Goal: Transaction & Acquisition: Purchase product/service

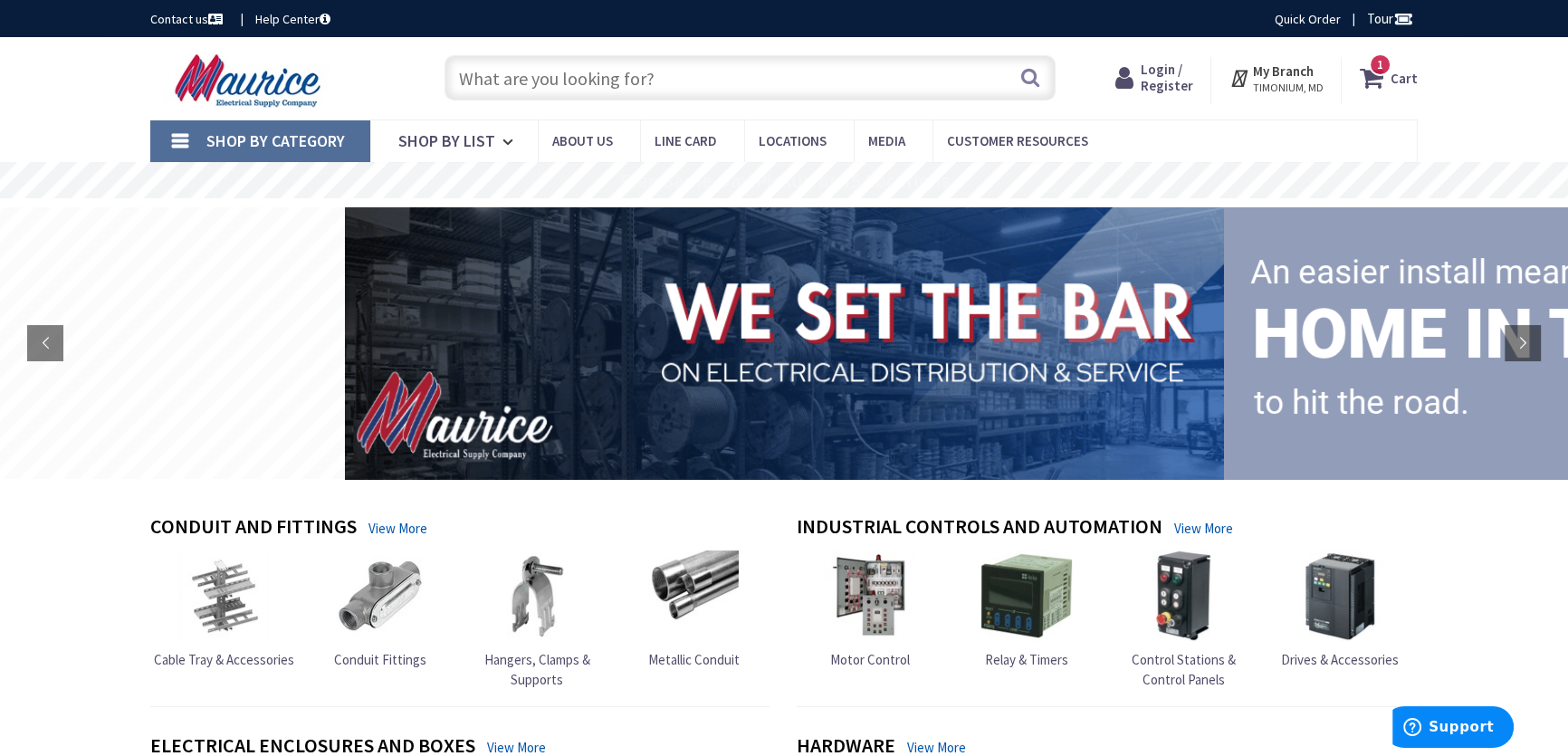
click at [532, 81] on input "text" at bounding box center [750, 77] width 611 height 45
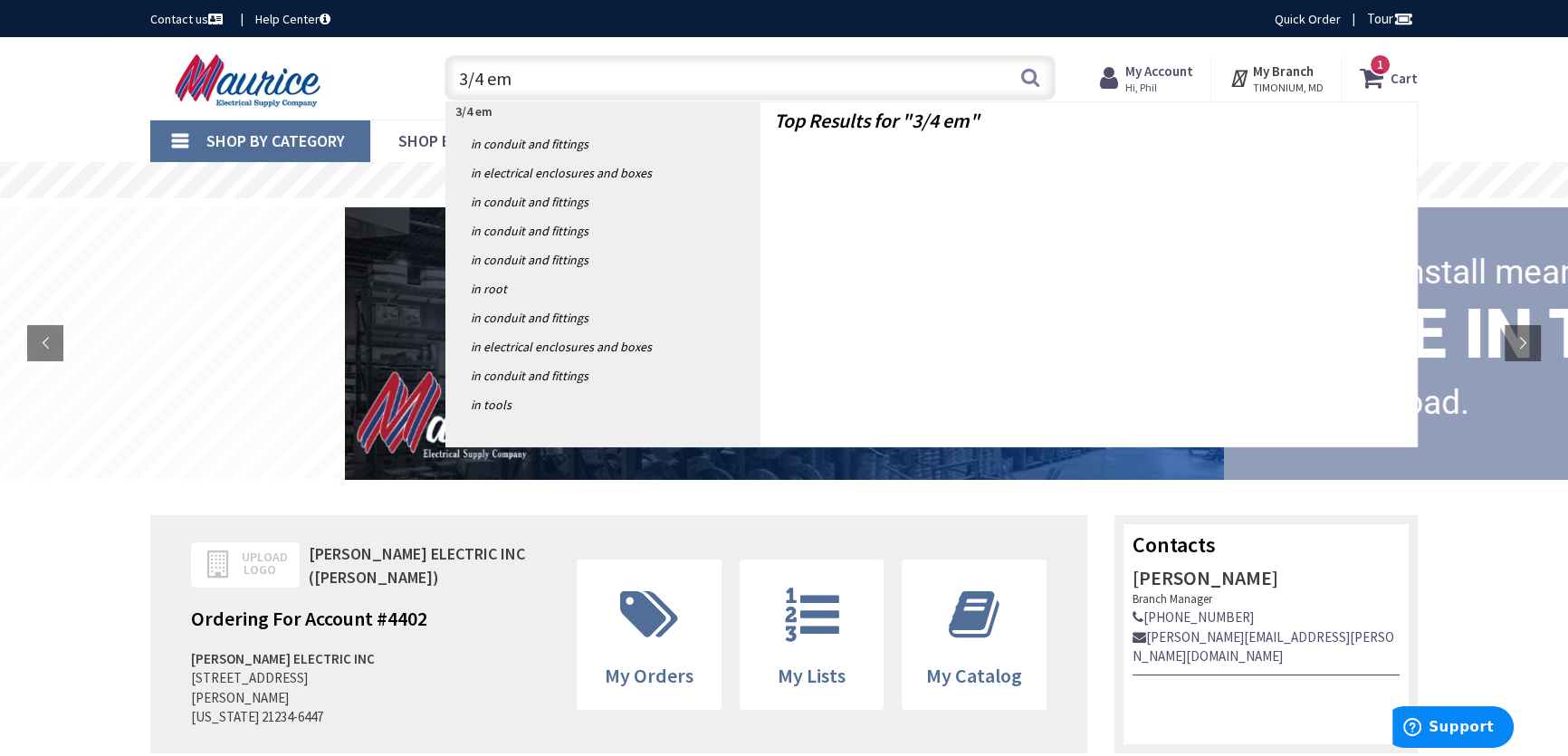
type input "3/4 emt"
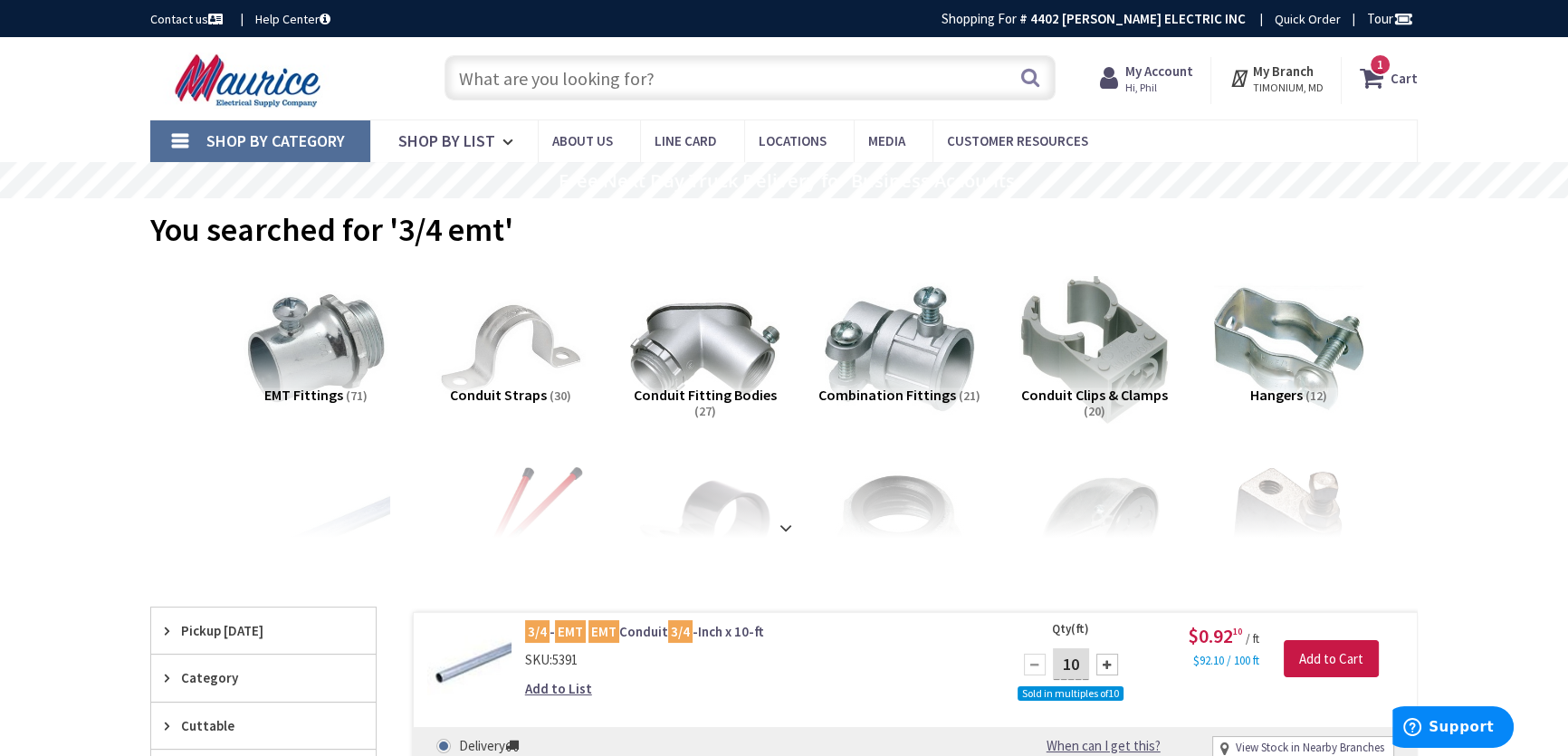
drag, startPoint x: 591, startPoint y: 80, endPoint x: 603, endPoint y: 81, distance: 12.0
click at [603, 81] on input "text" at bounding box center [750, 77] width 611 height 45
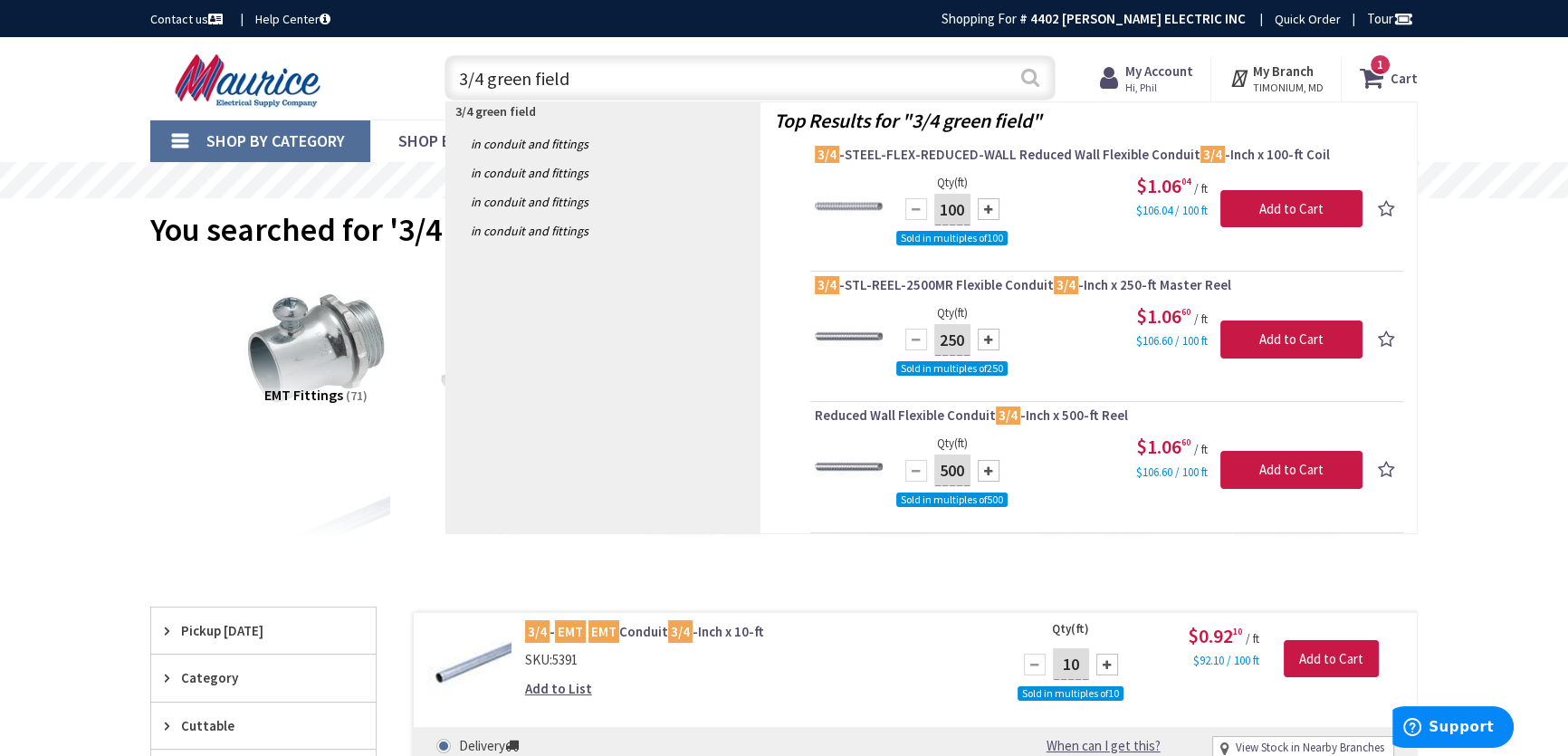
type input "3/4 green field"
click at [1021, 83] on button "Search" at bounding box center [1031, 77] width 24 height 41
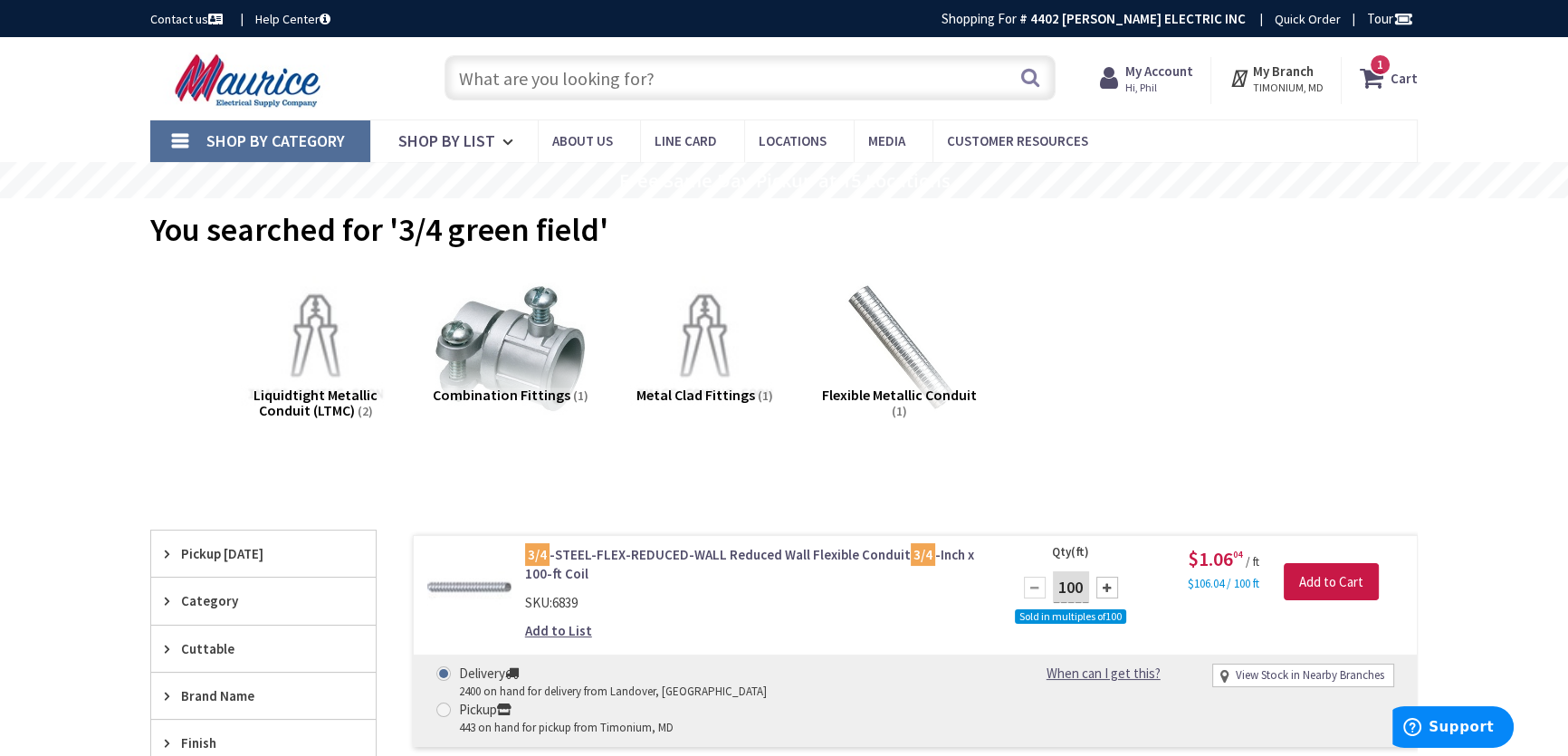
click at [619, 78] on input "text" at bounding box center [750, 77] width 611 height 45
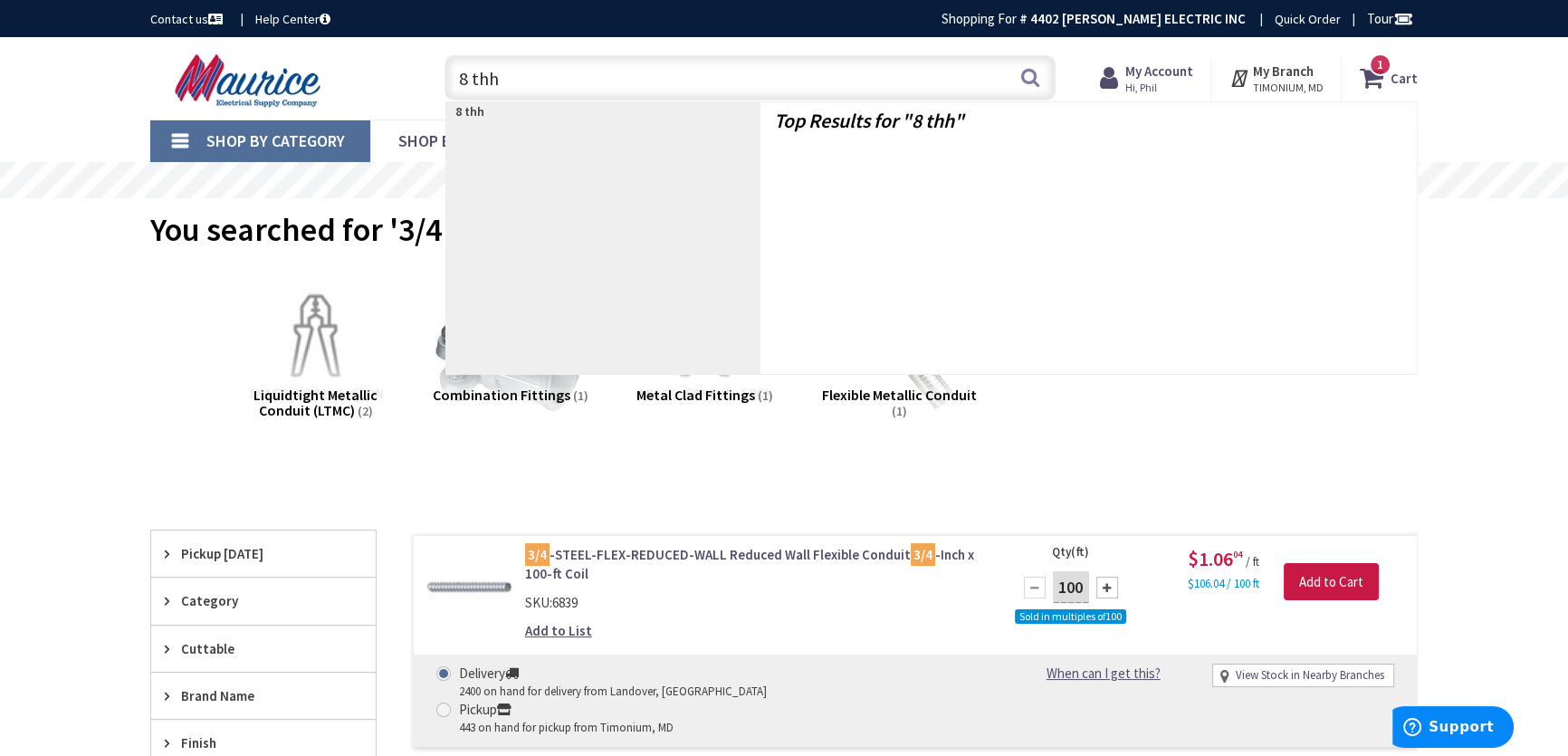
type input "8 thhn"
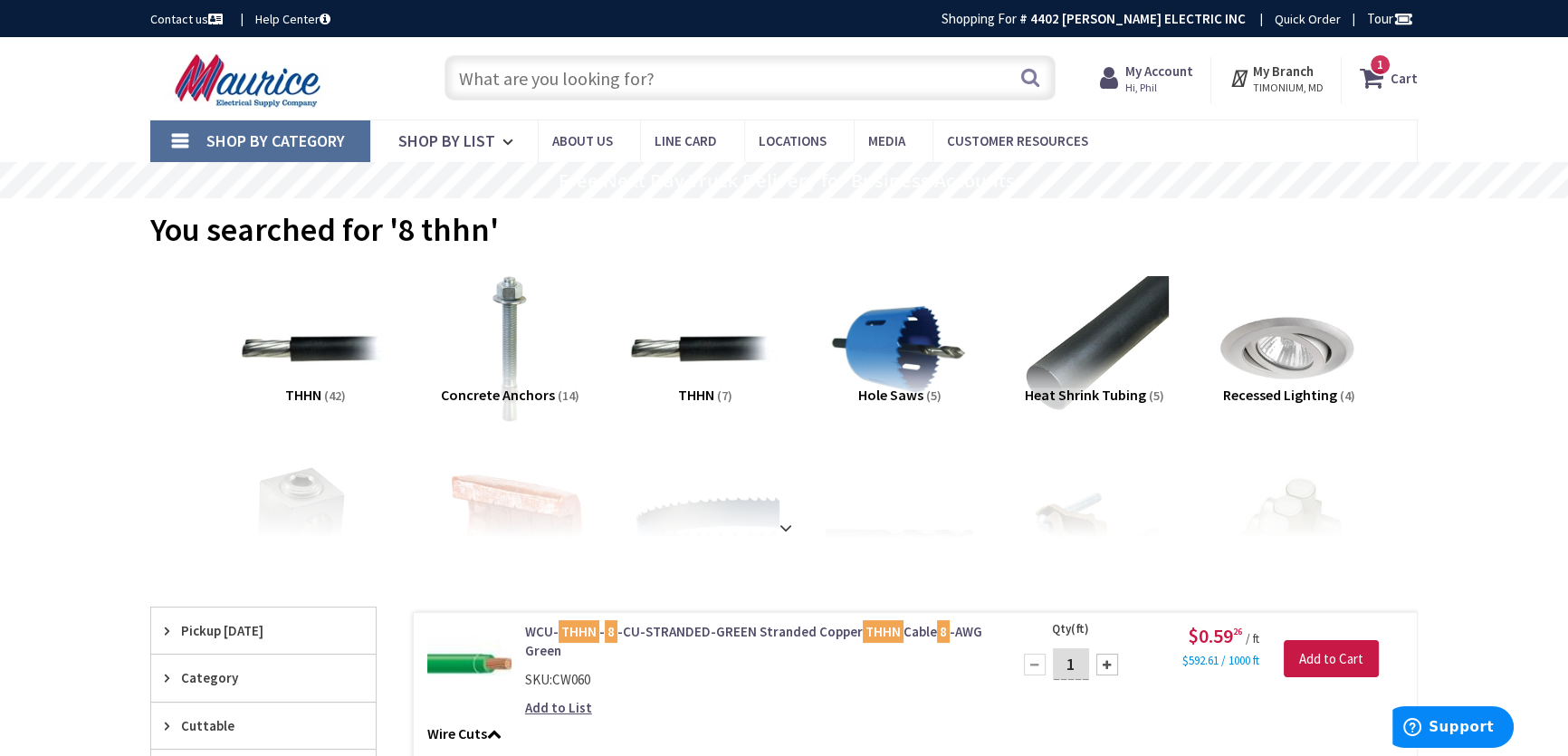
click at [510, 86] on input "text" at bounding box center [750, 77] width 611 height 45
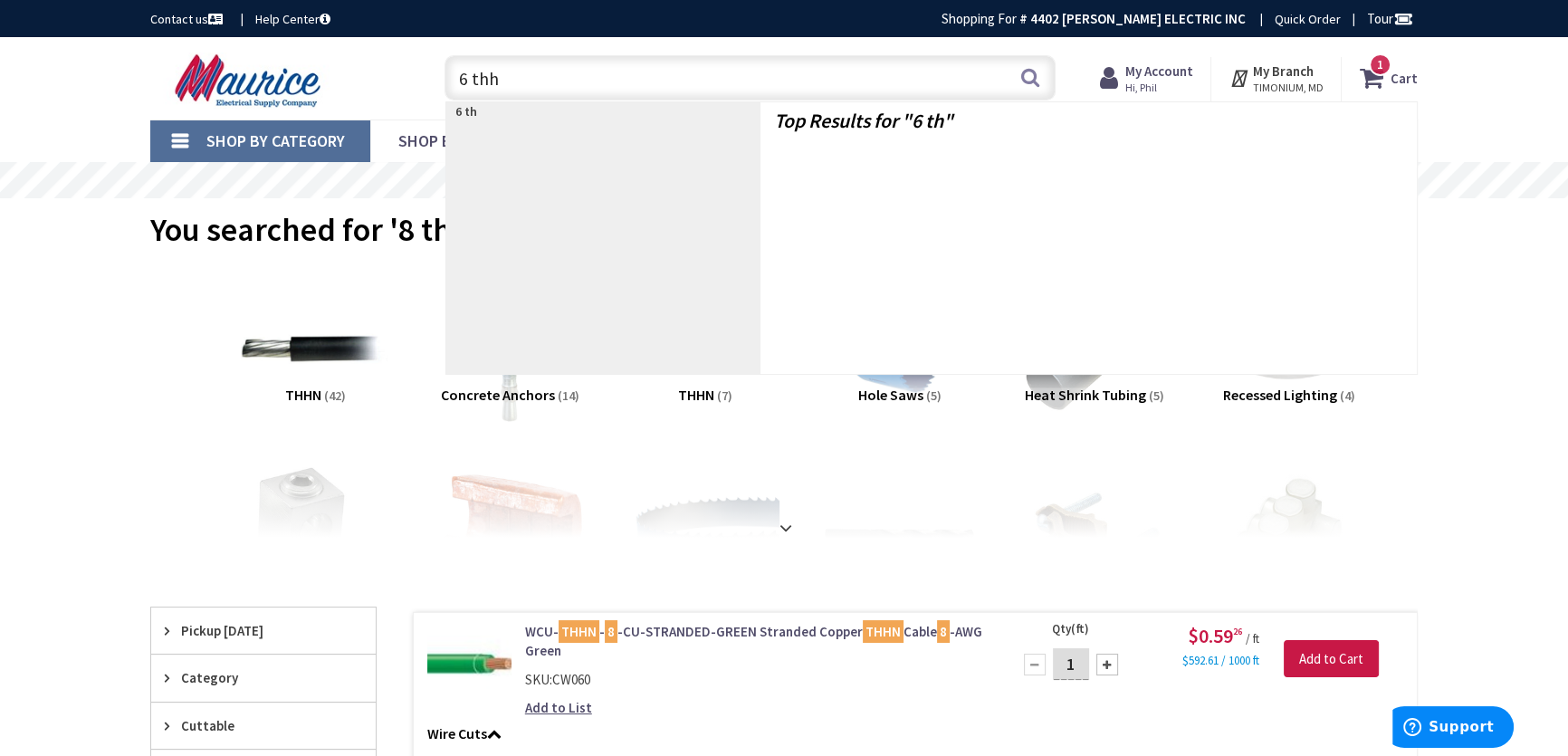
type input "6 thhn"
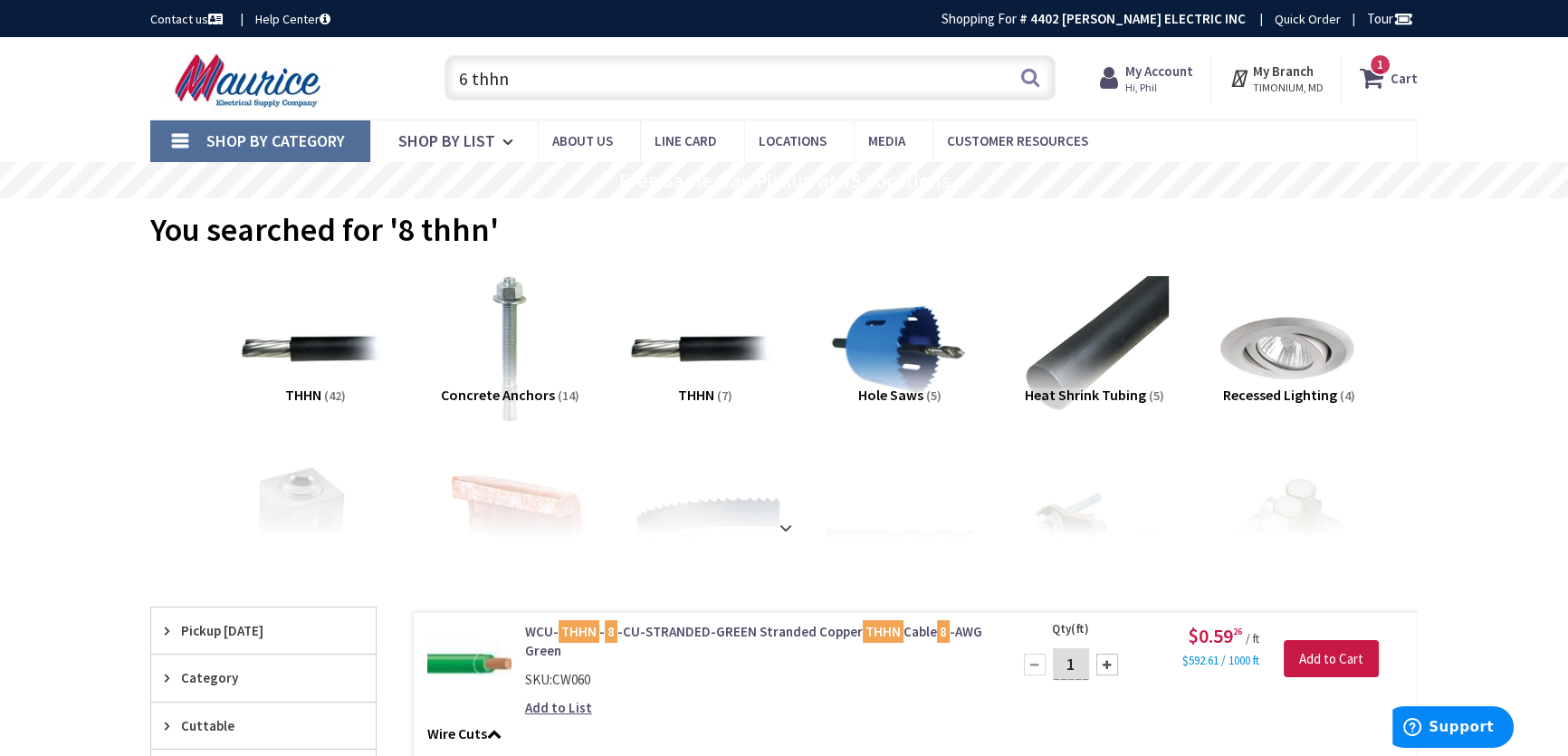
scroll to position [66, 0]
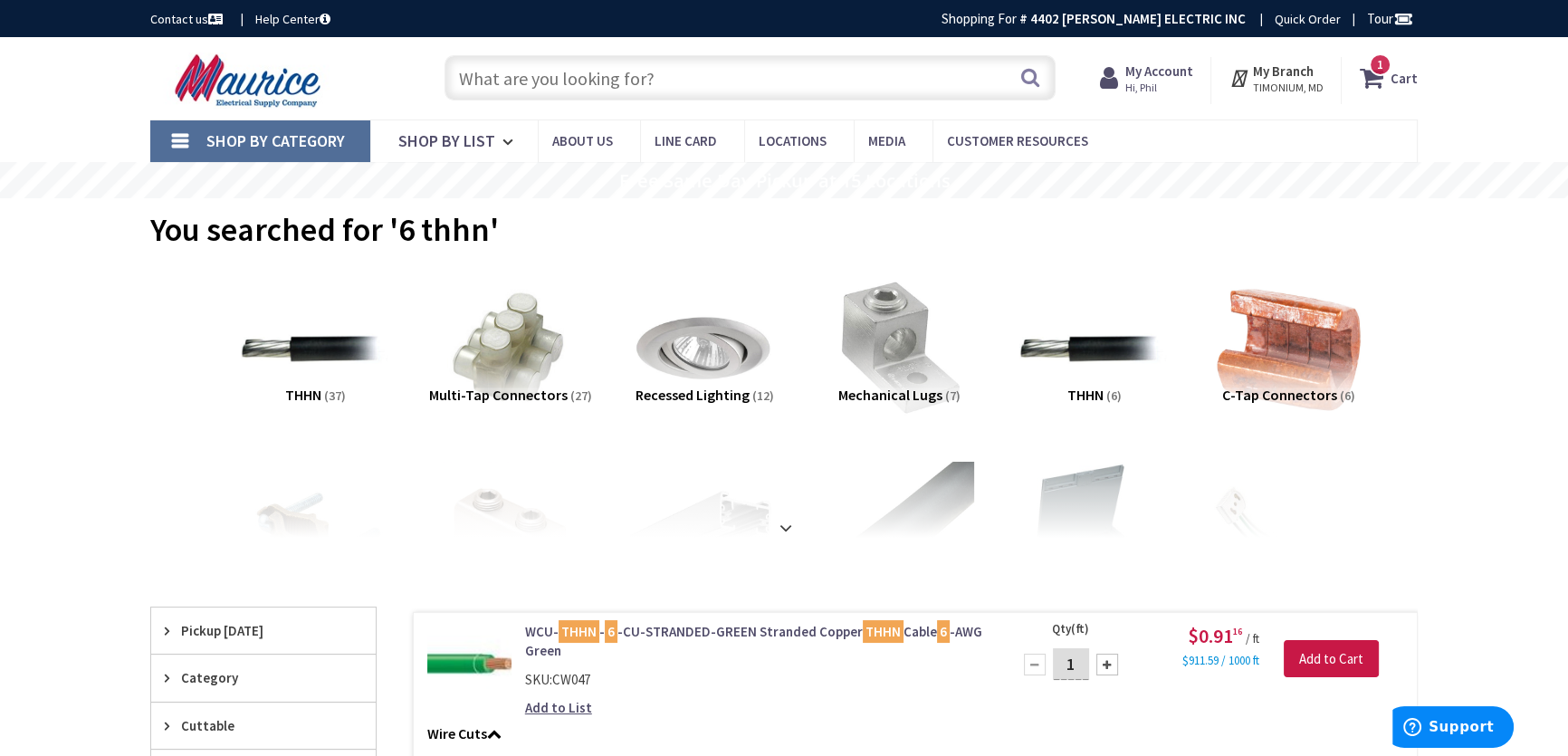
click at [657, 76] on input "text" at bounding box center [750, 77] width 611 height 45
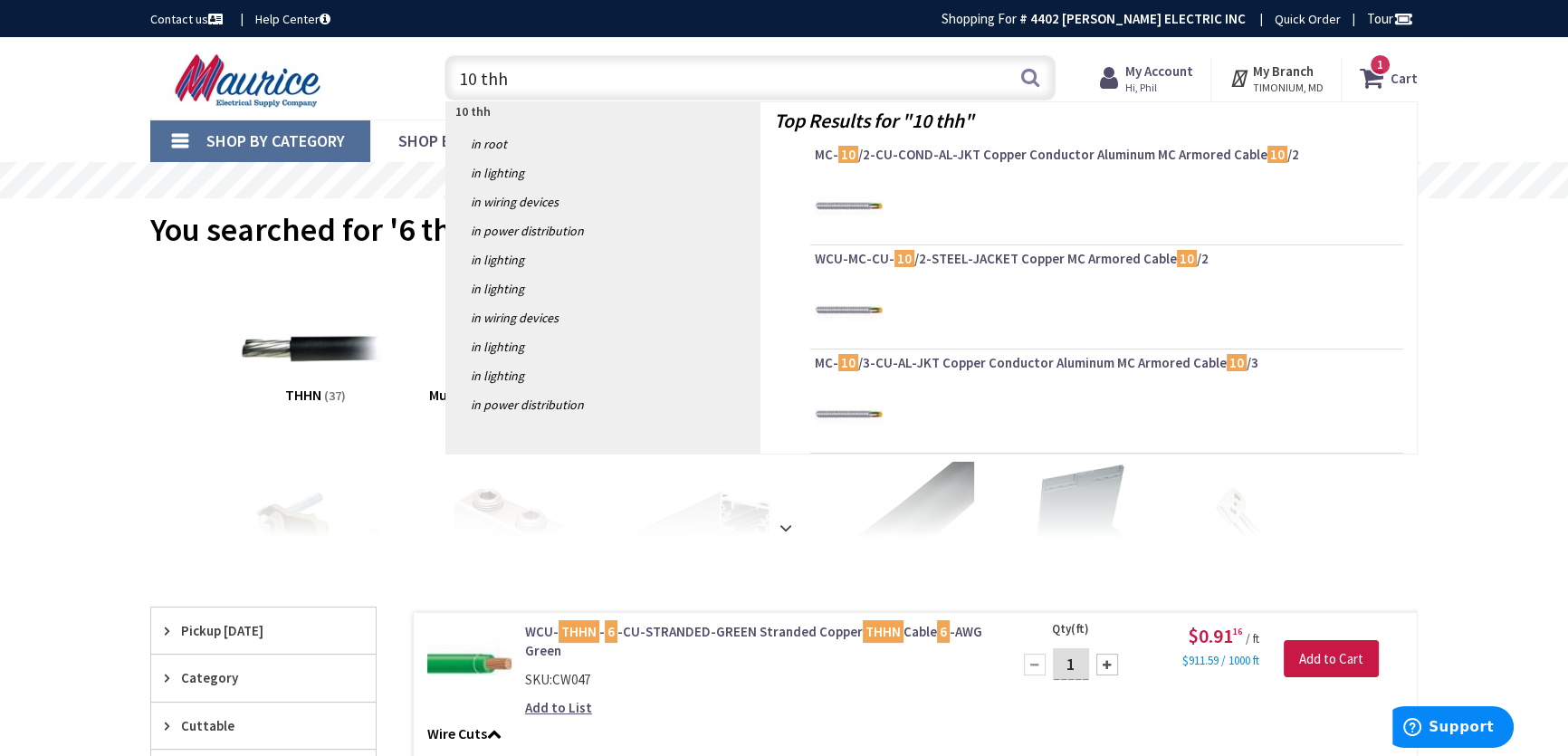
type input "10 thhn"
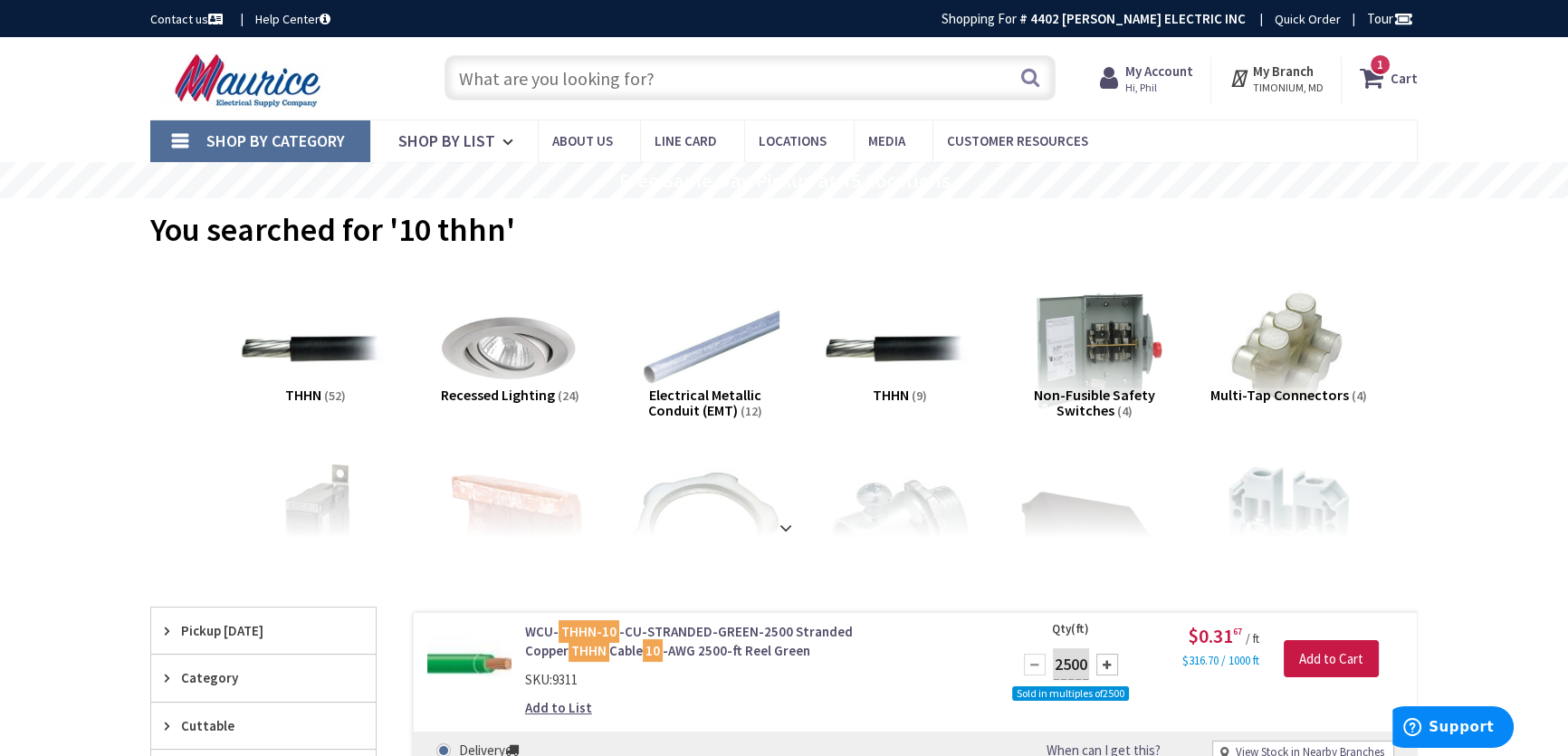
drag, startPoint x: 564, startPoint y: 79, endPoint x: 574, endPoint y: 93, distance: 17.2
click at [574, 93] on input "text" at bounding box center [750, 77] width 611 height 45
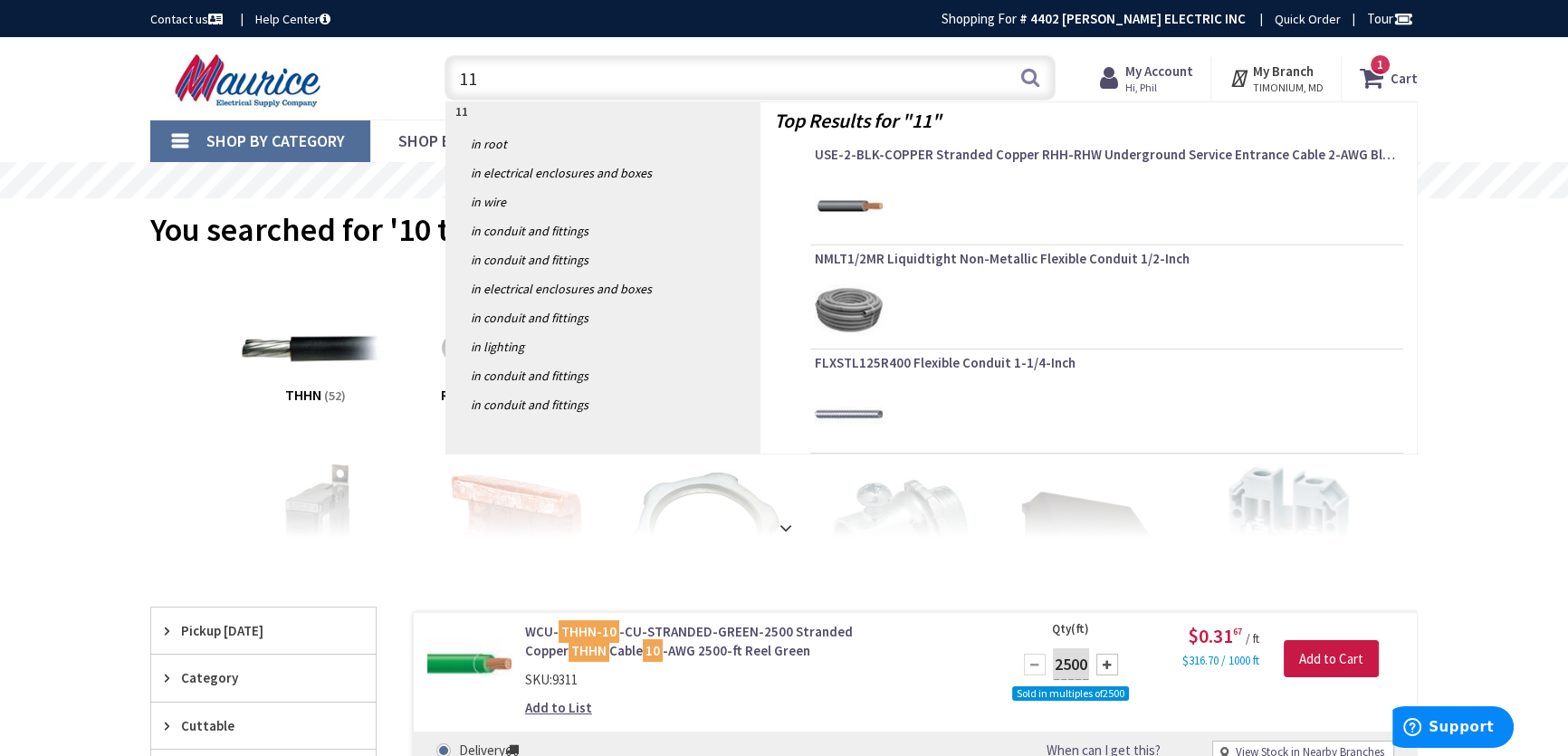
type input "11 b"
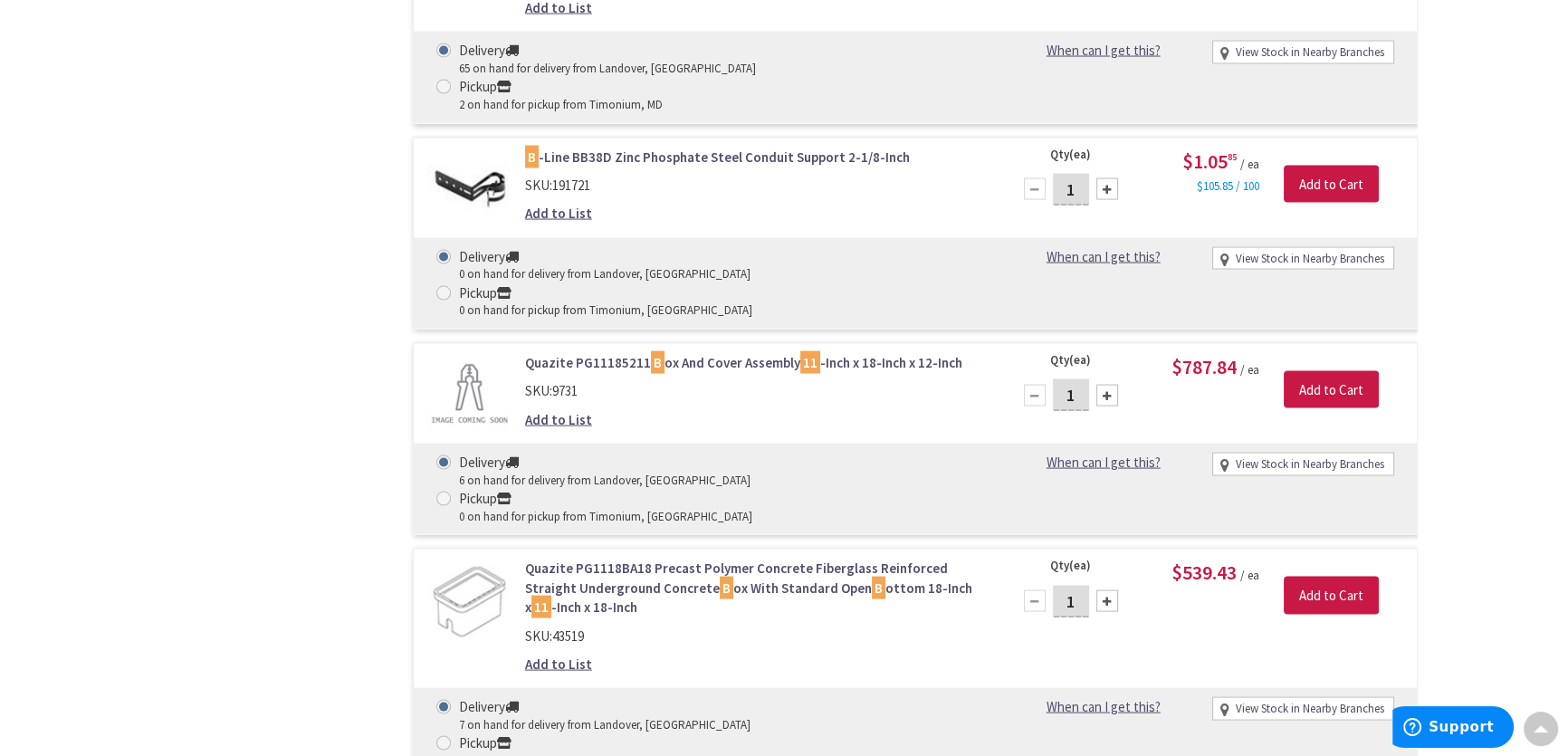
scroll to position [12906, 0]
